Goal: Task Accomplishment & Management: Manage account settings

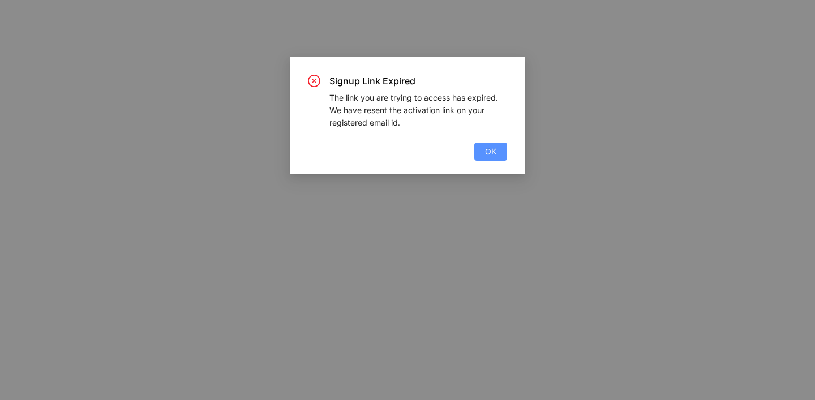
click at [490, 157] on span "OK" at bounding box center [490, 152] width 11 height 12
click at [494, 157] on span "OK" at bounding box center [490, 152] width 11 height 12
